Goal: Information Seeking & Learning: Learn about a topic

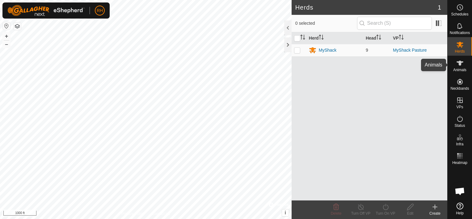
click at [457, 68] on span "Animals" at bounding box center [460, 70] width 13 height 4
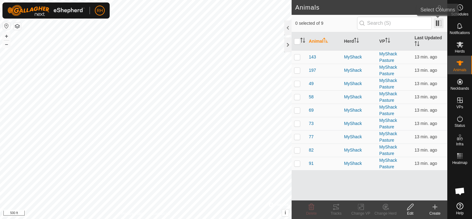
click at [441, 26] on span at bounding box center [439, 23] width 10 height 10
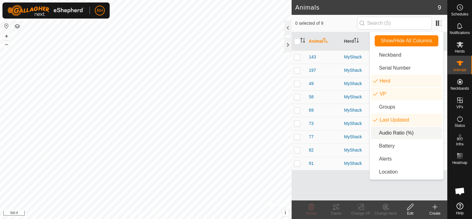
click at [390, 134] on li "Audio Ratio (%)" at bounding box center [406, 133] width 71 height 12
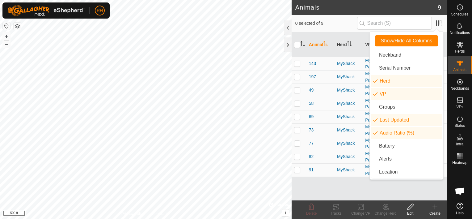
click at [345, 183] on div "Animal Herd VP Last Updated Audio Ratio (%) 143 MyShack MyShack Pasture 13 min.…" at bounding box center [370, 116] width 156 height 168
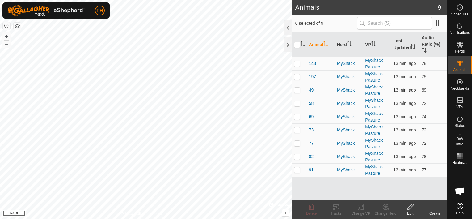
click at [295, 87] on p-checkbox at bounding box center [297, 89] width 6 height 5
click at [6, 33] on button "+" at bounding box center [6, 35] width 7 height 7
click at [338, 206] on icon at bounding box center [336, 206] width 7 height 7
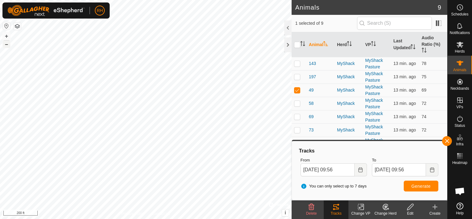
click at [7, 46] on button "–" at bounding box center [6, 43] width 7 height 7
click at [298, 87] on p-checkbox at bounding box center [297, 89] width 6 height 5
checkbox input "false"
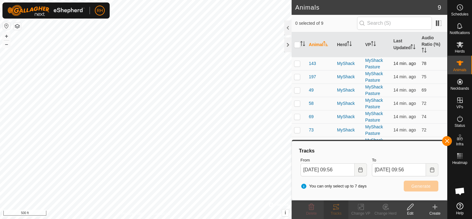
click at [297, 61] on p-checkbox at bounding box center [297, 63] width 6 height 5
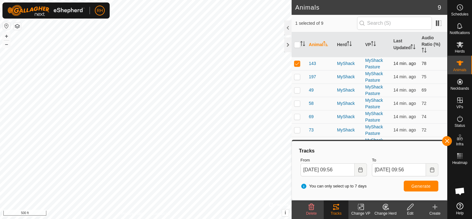
click at [296, 61] on p-checkbox at bounding box center [297, 63] width 6 height 5
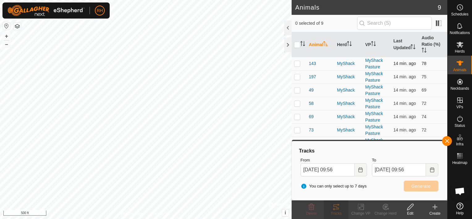
click at [297, 61] on p-checkbox at bounding box center [297, 63] width 6 height 5
checkbox input "true"
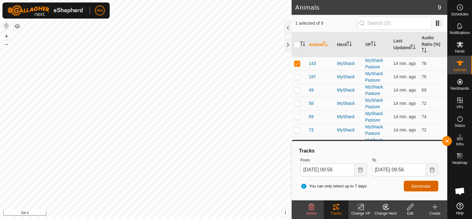
click at [417, 186] on span "Generate" at bounding box center [421, 186] width 19 height 5
click at [6, 34] on button "+" at bounding box center [6, 35] width 7 height 7
click at [7, 43] on button "–" at bounding box center [6, 43] width 7 height 7
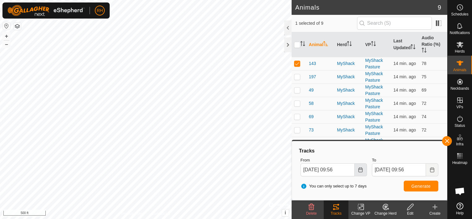
click at [361, 167] on button "Choose Date" at bounding box center [361, 169] width 12 height 13
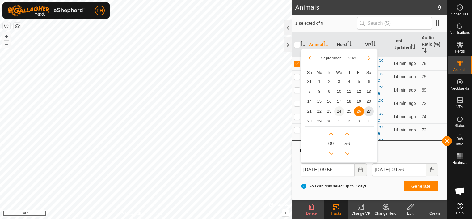
click at [339, 110] on span "24" at bounding box center [340, 111] width 10 height 10
type input "[DATE] 09:56"
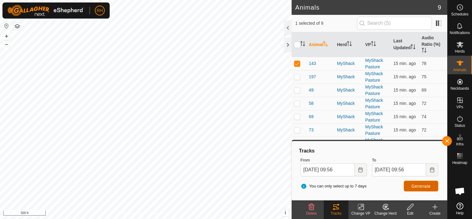
click at [419, 187] on span "Generate" at bounding box center [421, 186] width 19 height 5
click at [4, 35] on button "+" at bounding box center [6, 35] width 7 height 7
click at [6, 45] on button "–" at bounding box center [6, 43] width 7 height 7
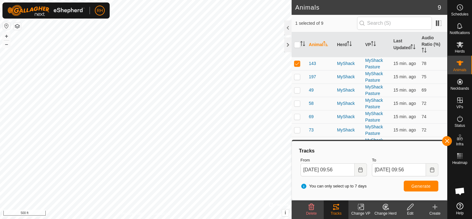
click at [163, 0] on html "RH Schedules Notifications Herds Animals Neckbands VPs Status Infra Heatmap Hel…" at bounding box center [236, 109] width 472 height 219
click at [295, 61] on p-checkbox at bounding box center [297, 63] width 6 height 5
checkbox input "false"
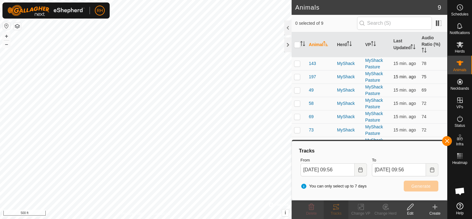
click at [297, 74] on p-checkbox at bounding box center [297, 76] width 6 height 5
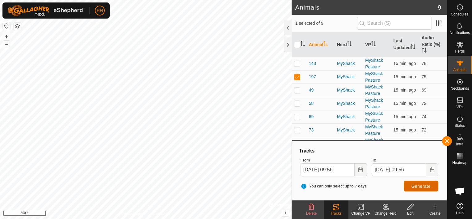
click at [418, 187] on span "Generate" at bounding box center [421, 186] width 19 height 5
click at [7, 35] on button "+" at bounding box center [6, 35] width 7 height 7
click at [103, 11] on div "RH Schedules Notifications Herds Animals Neckbands VPs Status Infra Heatmap Hel…" at bounding box center [236, 109] width 472 height 219
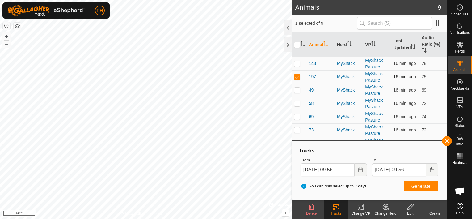
click at [296, 74] on p-checkbox at bounding box center [297, 76] width 6 height 5
checkbox input "false"
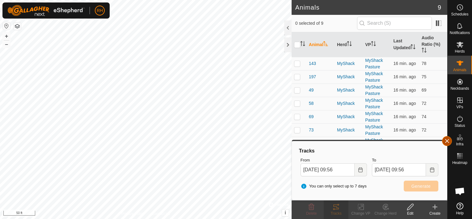
click at [447, 142] on button "button" at bounding box center [447, 141] width 10 height 10
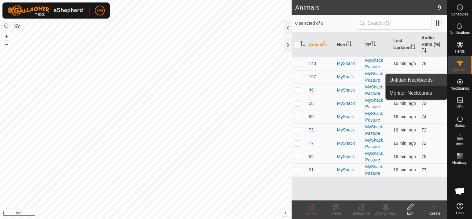
click at [414, 78] on link "Unfitted Neckbands" at bounding box center [416, 80] width 61 height 12
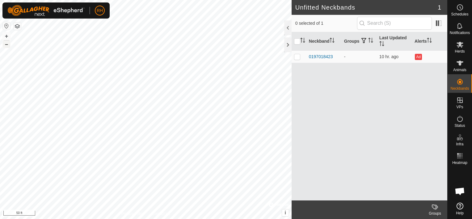
click at [7, 46] on button "–" at bounding box center [6, 43] width 7 height 7
click at [6, 33] on button "+" at bounding box center [6, 35] width 7 height 7
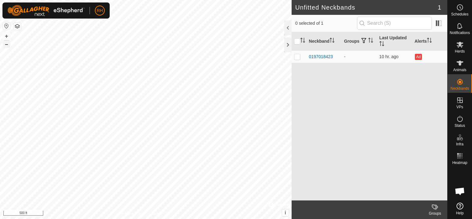
click at [6, 46] on button "–" at bounding box center [6, 43] width 7 height 7
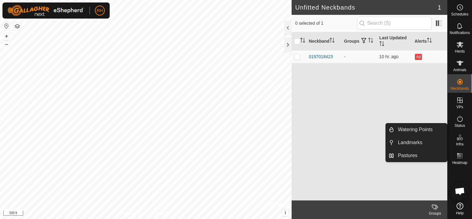
click at [459, 136] on icon at bounding box center [460, 137] width 7 height 7
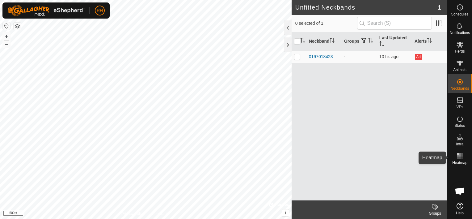
click at [460, 162] on span "Heatmap" at bounding box center [460, 163] width 15 height 4
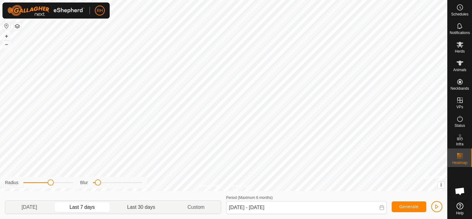
click at [147, 206] on p-togglebutton "Last 30 days" at bounding box center [141, 207] width 60 height 13
click at [98, 202] on p-togglebutton "Last 7 days" at bounding box center [82, 207] width 58 height 13
type input "[DATE] - [DATE]"
drag, startPoint x: 97, startPoint y: 184, endPoint x: 100, endPoint y: 183, distance: 3.2
click at [100, 183] on span at bounding box center [99, 182] width 6 height 6
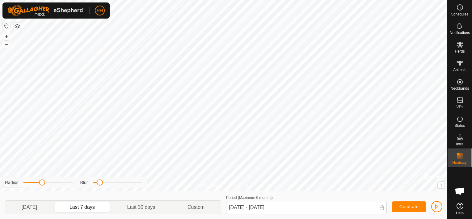
drag, startPoint x: 48, startPoint y: 184, endPoint x: 43, endPoint y: 181, distance: 5.8
click at [43, 181] on span at bounding box center [42, 182] width 6 height 6
click at [463, 116] on icon at bounding box center [460, 118] width 7 height 7
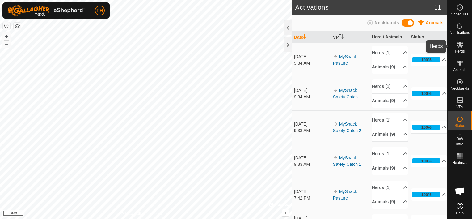
click at [461, 50] on span "Herds" at bounding box center [460, 51] width 10 height 4
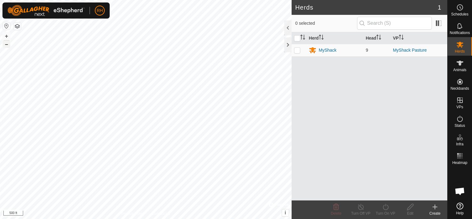
click at [7, 44] on button "–" at bounding box center [6, 43] width 7 height 7
click at [9, 44] on button "–" at bounding box center [6, 43] width 7 height 7
click at [7, 36] on button "+" at bounding box center [6, 35] width 7 height 7
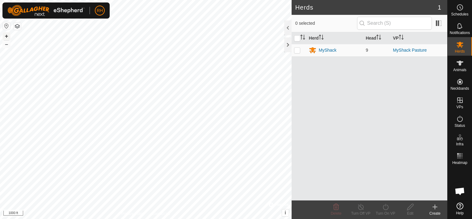
click at [7, 36] on button "+" at bounding box center [6, 35] width 7 height 7
click at [7, 46] on button "–" at bounding box center [6, 43] width 7 height 7
click at [8, 36] on button "+" at bounding box center [6, 35] width 7 height 7
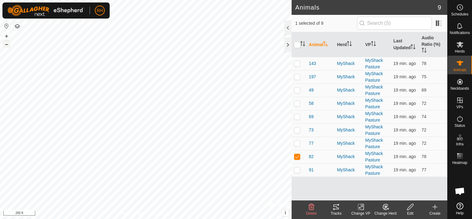
click at [6, 47] on button "–" at bounding box center [6, 43] width 7 height 7
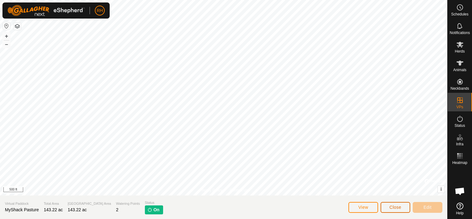
click at [397, 205] on span "Close" at bounding box center [396, 207] width 12 height 5
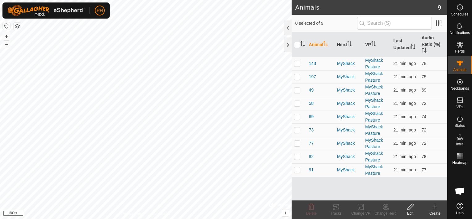
click at [298, 154] on p-checkbox at bounding box center [297, 156] width 6 height 5
checkbox input "true"
click at [343, 209] on tracks-svg-icon at bounding box center [336, 206] width 25 height 7
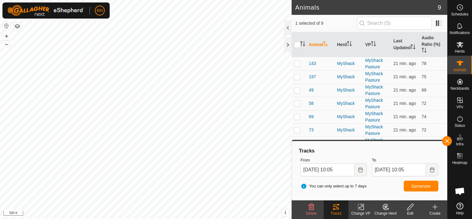
click at [295, 141] on p-checkbox at bounding box center [297, 143] width 6 height 5
checkbox input "true"
click at [5, 43] on button "–" at bounding box center [6, 43] width 7 height 7
click at [4, 45] on button "–" at bounding box center [6, 43] width 7 height 7
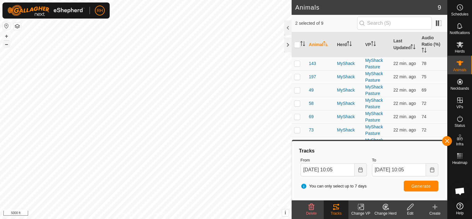
click at [59, 96] on div "77 2797799946 MyShack MyShack Pasture + – ⇧ i © Mapbox , © OpenStreetMap , Impr…" at bounding box center [146, 109] width 292 height 219
click at [6, 35] on button "+" at bounding box center [6, 35] width 7 height 7
click at [6, 36] on button "+" at bounding box center [6, 35] width 7 height 7
click at [6, 45] on button "–" at bounding box center [6, 43] width 7 height 7
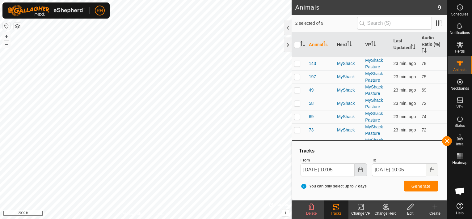
click at [363, 170] on icon "Choose Date" at bounding box center [361, 169] width 4 height 5
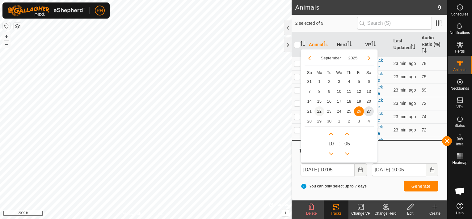
click at [317, 112] on span "22" at bounding box center [320, 111] width 10 height 10
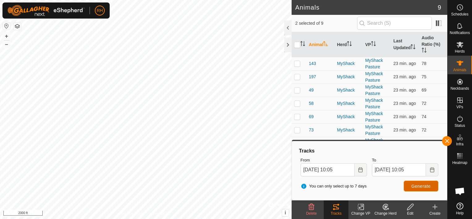
click at [427, 182] on button "Generate" at bounding box center [421, 186] width 35 height 11
click at [4, 37] on button "+" at bounding box center [6, 35] width 7 height 7
click at [364, 168] on button "Choose Date" at bounding box center [361, 169] width 12 height 13
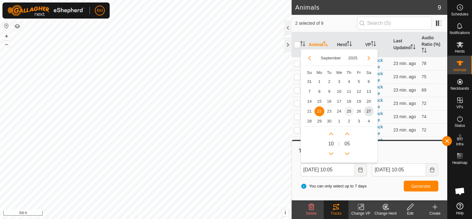
click at [349, 109] on span "25" at bounding box center [349, 111] width 10 height 10
type input "[DATE] 10:05"
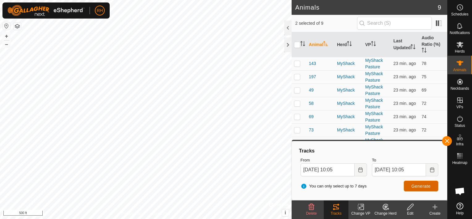
click at [419, 187] on span "Generate" at bounding box center [421, 186] width 19 height 5
click at [146, 219] on html "RH Schedules Notifications Herds Animals Neckbands VPs Status Infra Heatmap Hel…" at bounding box center [236, 109] width 472 height 219
click at [462, 27] on icon at bounding box center [460, 25] width 7 height 7
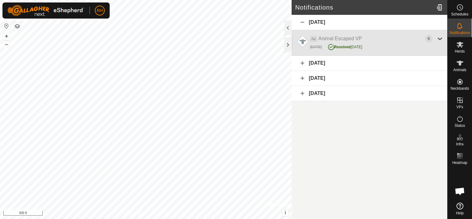
click at [440, 42] on div at bounding box center [440, 38] width 7 height 7
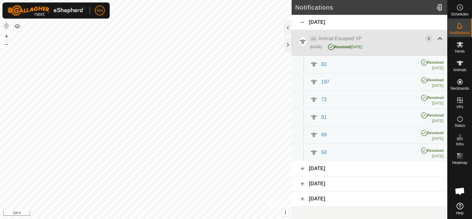
click at [440, 42] on div at bounding box center [440, 38] width 7 height 7
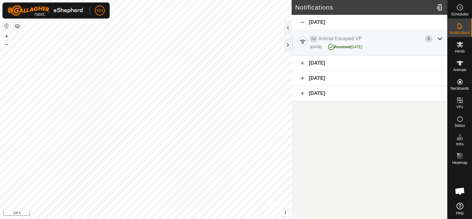
click at [300, 94] on div "[DATE]" at bounding box center [370, 93] width 156 height 15
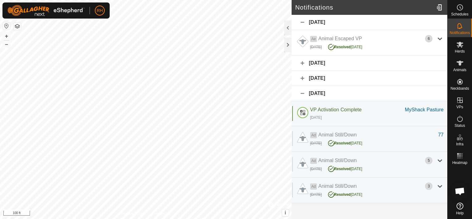
click at [300, 94] on div "[DATE]" at bounding box center [370, 93] width 156 height 15
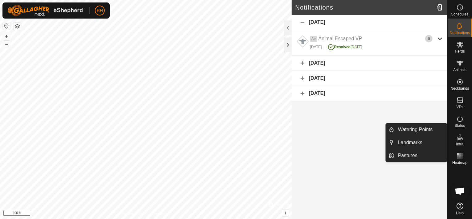
click at [458, 137] on icon at bounding box center [460, 137] width 7 height 7
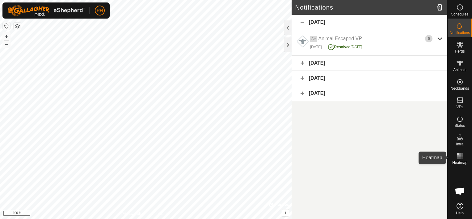
click at [462, 156] on rect at bounding box center [462, 156] width 2 height 2
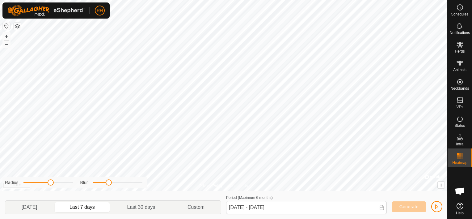
drag, startPoint x: 97, startPoint y: 182, endPoint x: 110, endPoint y: 181, distance: 12.7
click at [110, 181] on span at bounding box center [109, 182] width 6 height 6
drag, startPoint x: 48, startPoint y: 183, endPoint x: 59, endPoint y: 183, distance: 11.4
click at [59, 183] on span at bounding box center [61, 182] width 6 height 6
click at [6, 34] on button "+" at bounding box center [6, 35] width 7 height 7
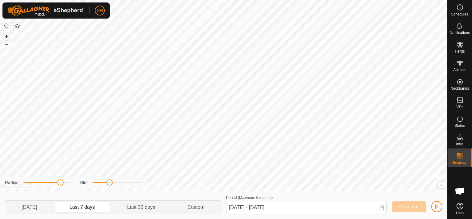
click at [6, 34] on button "+" at bounding box center [6, 35] width 7 height 7
click at [3, 35] on button "+" at bounding box center [6, 35] width 7 height 7
drag, startPoint x: 109, startPoint y: 182, endPoint x: 121, endPoint y: 177, distance: 13.7
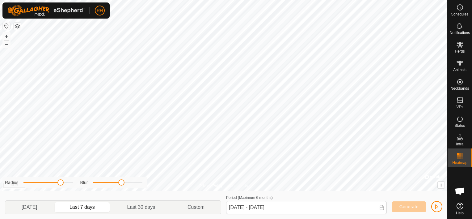
click at [121, 177] on div "Radius Blur" at bounding box center [74, 182] width 145 height 11
drag, startPoint x: 61, startPoint y: 183, endPoint x: 36, endPoint y: 177, distance: 25.4
click at [36, 177] on div "Radius Blur" at bounding box center [74, 182] width 145 height 11
click at [6, 33] on button "+" at bounding box center [6, 35] width 7 height 7
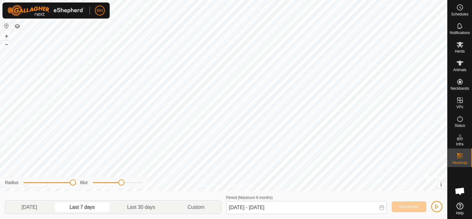
drag, startPoint x: 38, startPoint y: 182, endPoint x: 89, endPoint y: 187, distance: 50.7
click at [89, 187] on div "Radius Blur" at bounding box center [74, 182] width 145 height 11
drag, startPoint x: 73, startPoint y: 181, endPoint x: 85, endPoint y: 182, distance: 12.4
click at [85, 182] on div "Radius Blur" at bounding box center [74, 182] width 145 height 11
drag, startPoint x: 122, startPoint y: 183, endPoint x: 104, endPoint y: 182, distance: 17.3
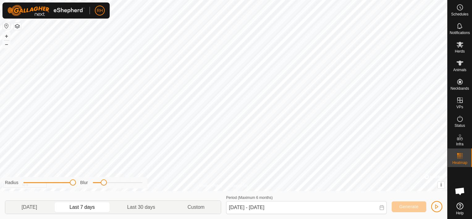
click at [104, 182] on span at bounding box center [104, 182] width 6 height 6
click at [8, 42] on button "–" at bounding box center [6, 43] width 7 height 7
